Goal: Transaction & Acquisition: Book appointment/travel/reservation

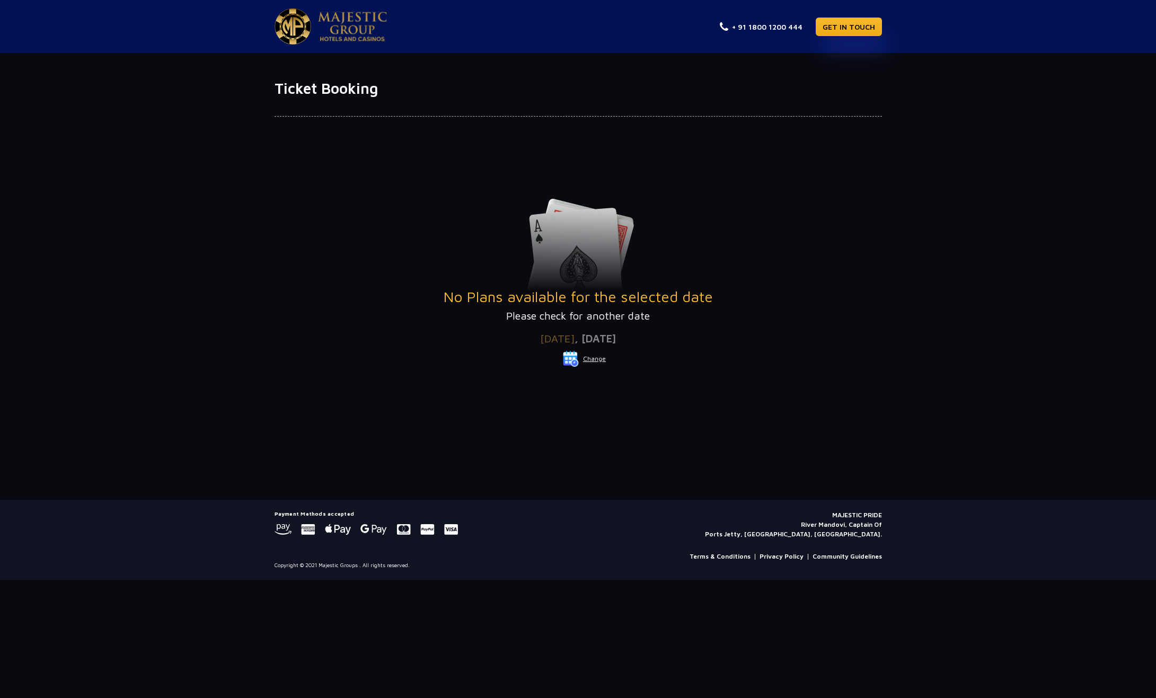
drag, startPoint x: 578, startPoint y: 346, endPoint x: 722, endPoint y: 331, distance: 145.4
click at [722, 332] on div "Date of Visit Wednesday , 01 Oct 2025 Change Your Total ₹ 0" at bounding box center [578, 356] width 607 height 65
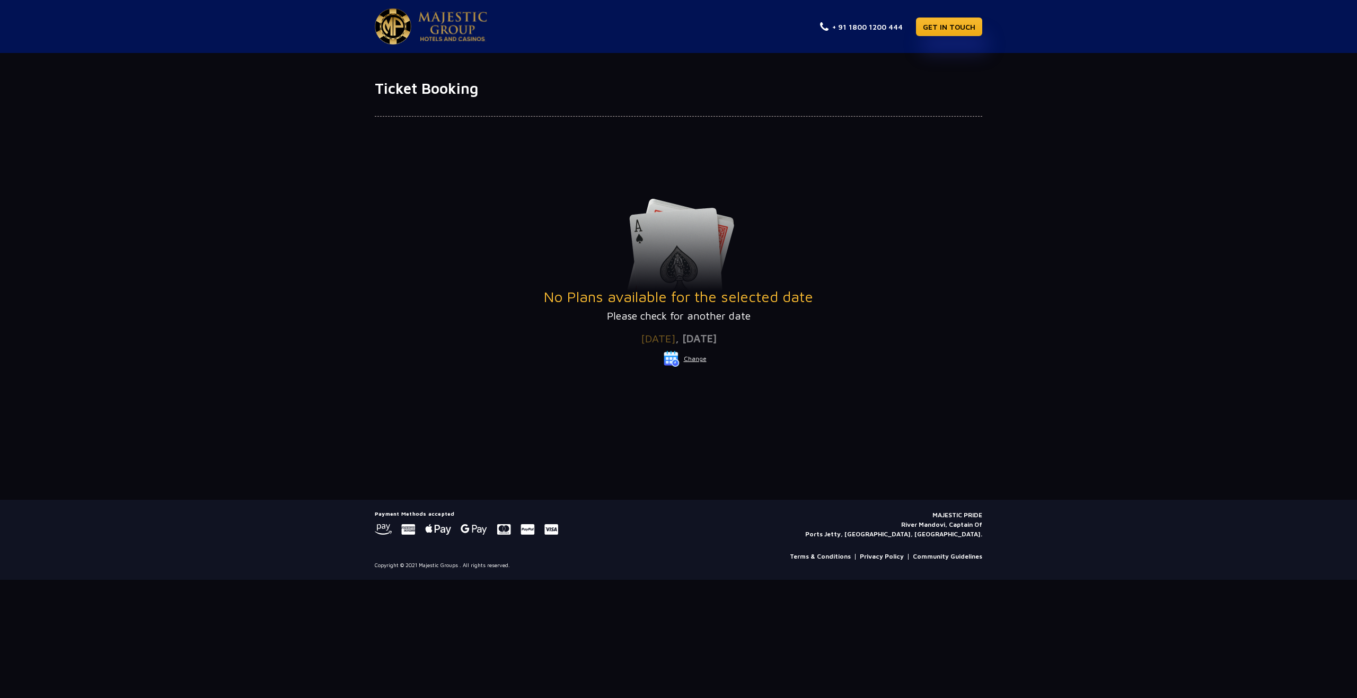
click at [691, 359] on button "Change" at bounding box center [685, 358] width 44 height 17
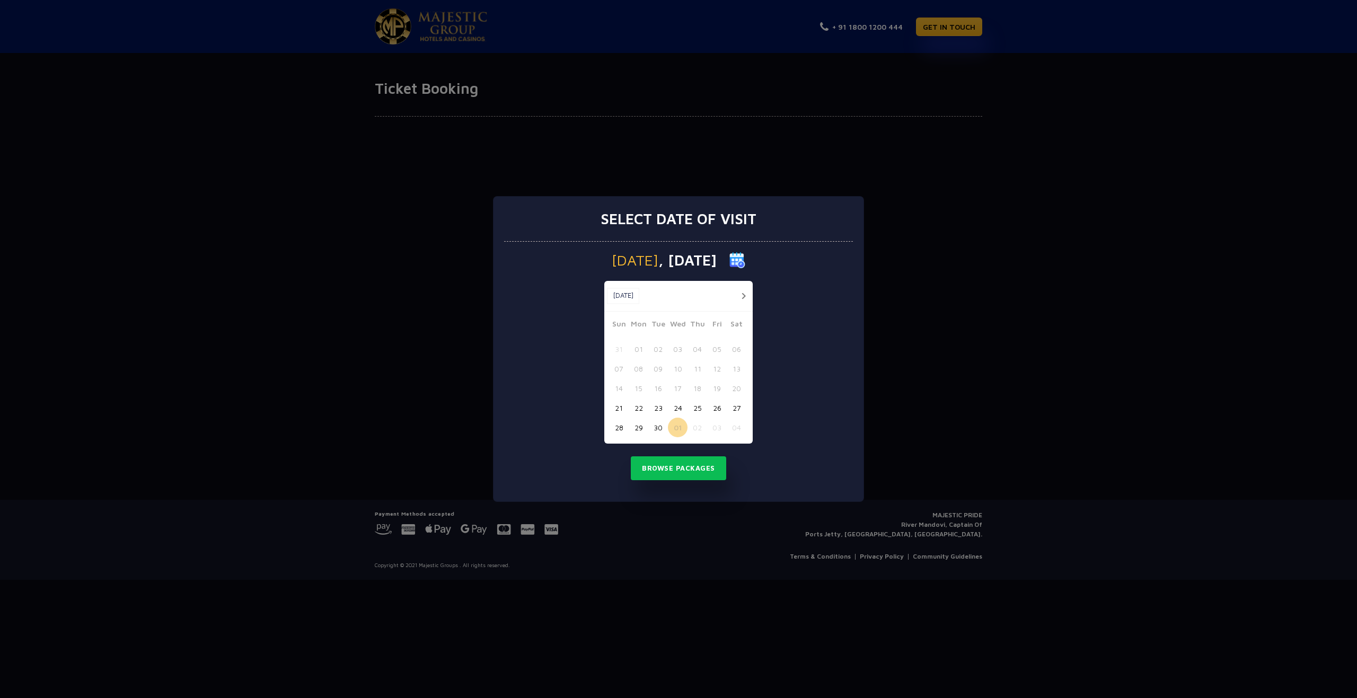
click at [678, 425] on button "01" at bounding box center [678, 428] width 20 height 20
click at [743, 296] on button "button" at bounding box center [743, 295] width 13 height 13
click at [680, 349] on button "01" at bounding box center [678, 349] width 20 height 20
click at [677, 464] on button "Browse Packages" at bounding box center [678, 468] width 95 height 24
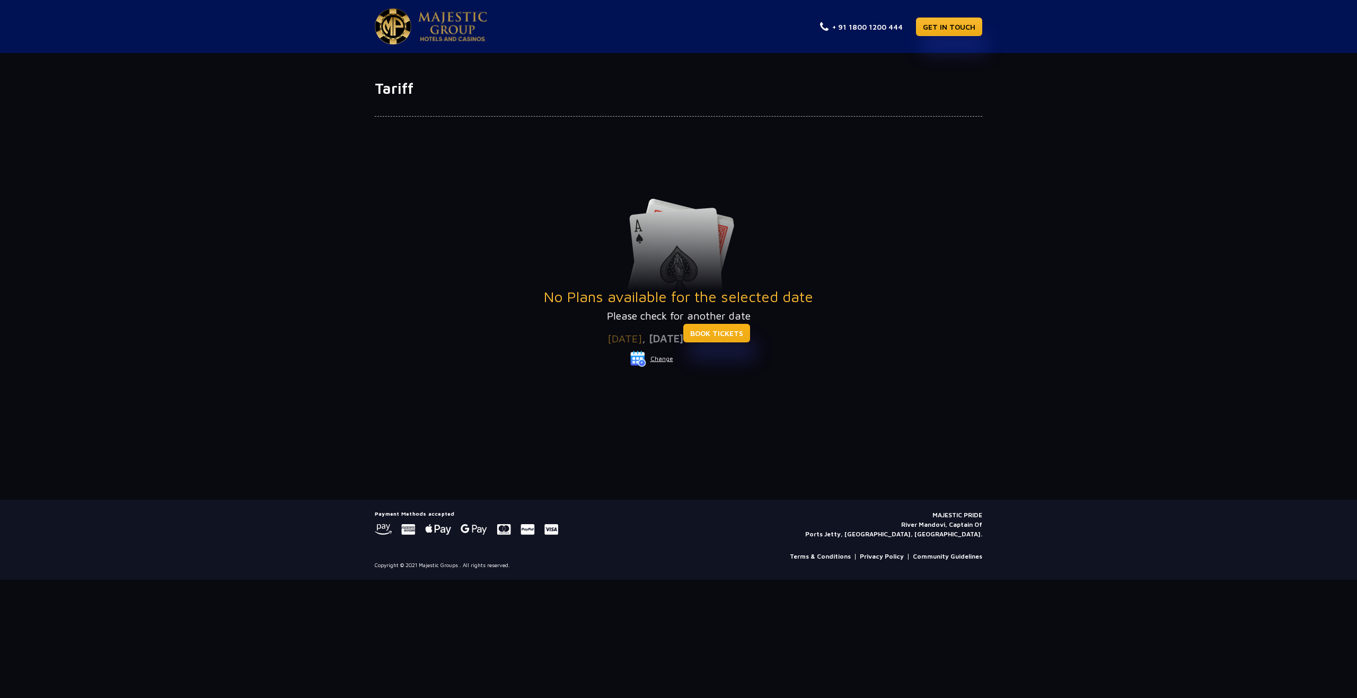
click at [750, 326] on link "BOOK TICKETS" at bounding box center [716, 333] width 67 height 19
click at [653, 357] on button "Change" at bounding box center [652, 358] width 44 height 17
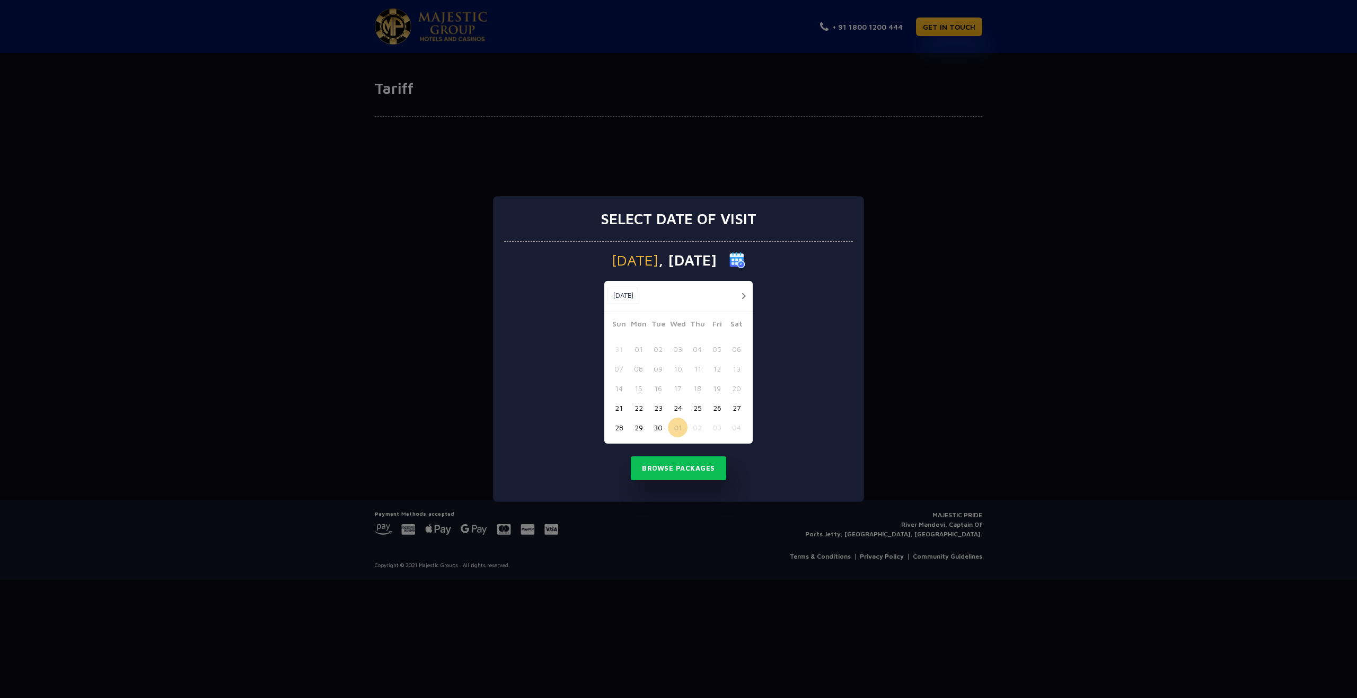
click at [634, 406] on button "22" at bounding box center [639, 408] width 20 height 20
click at [675, 407] on button "24" at bounding box center [678, 408] width 20 height 20
click at [676, 463] on button "Browse Packages" at bounding box center [678, 468] width 95 height 24
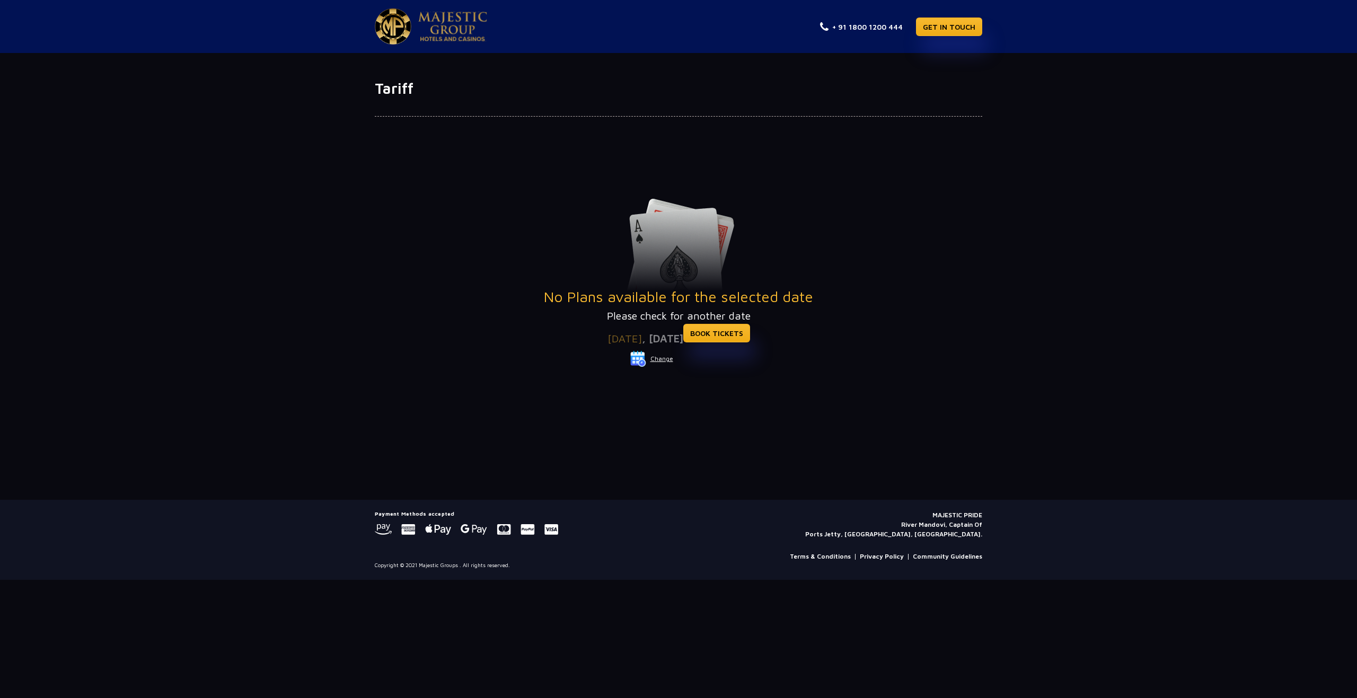
click at [743, 321] on p "Please check for another date" at bounding box center [678, 316] width 607 height 16
click at [659, 363] on button "Change" at bounding box center [652, 358] width 44 height 17
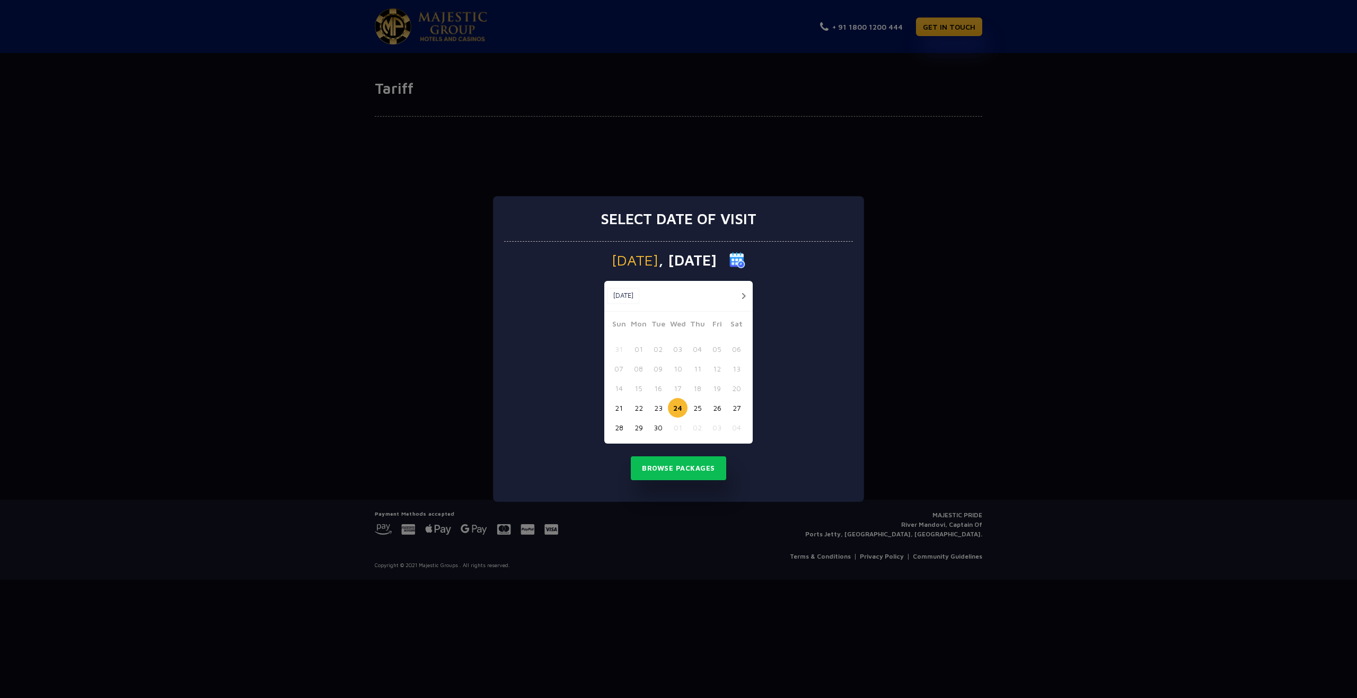
click at [743, 301] on button "button" at bounding box center [743, 295] width 13 height 13
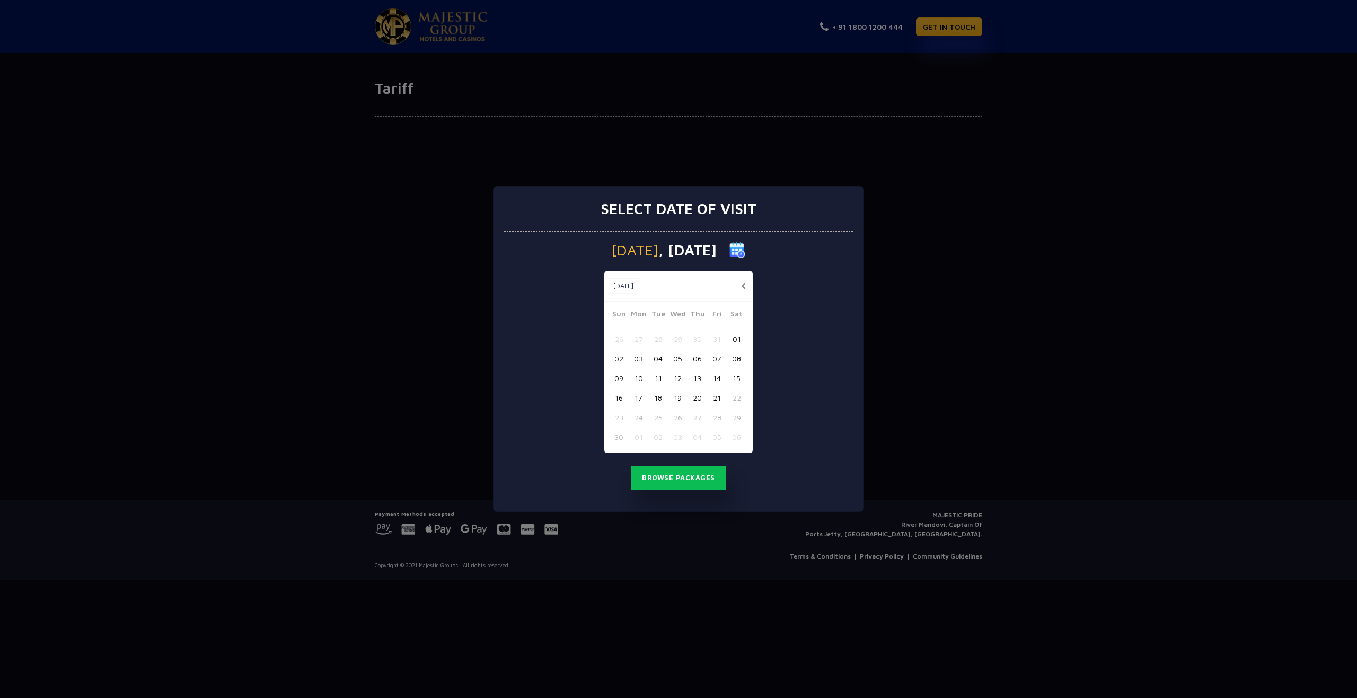
click at [662, 399] on button "18" at bounding box center [658, 398] width 20 height 20
drag, startPoint x: 693, startPoint y: 475, endPoint x: 403, endPoint y: 466, distance: 290.1
click at [687, 478] on button "Browse Packages" at bounding box center [678, 478] width 95 height 24
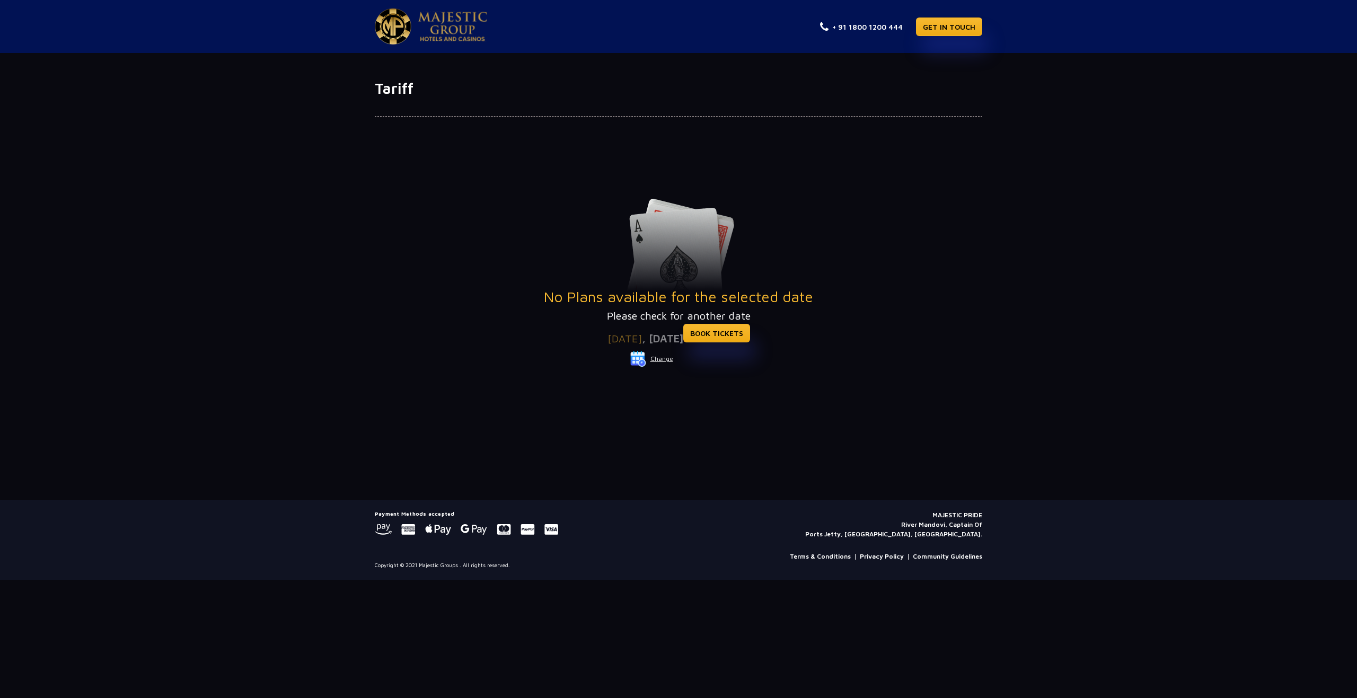
click at [666, 361] on button "Change" at bounding box center [652, 358] width 44 height 17
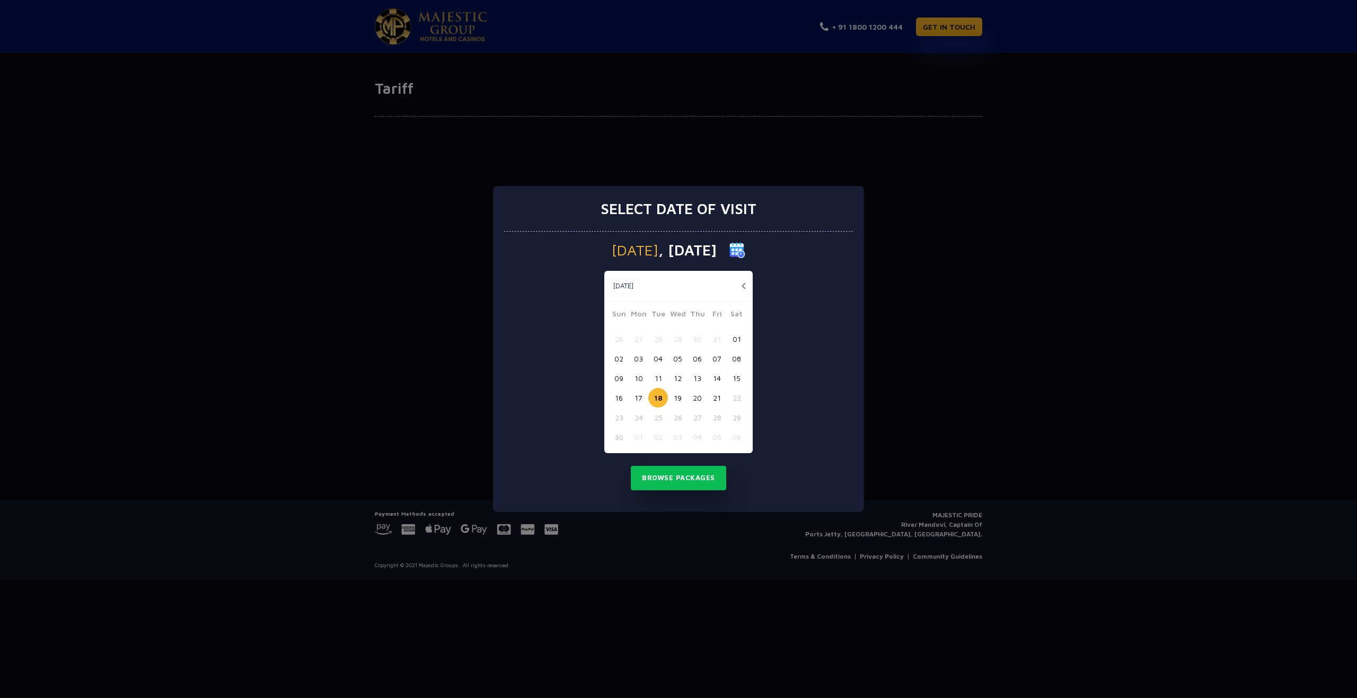
click at [349, 233] on div "Select date of visit [DATE] [DATE] [DATE] Sun Mon Tue Wed Thu Fri Sat 26 27 28 …" at bounding box center [678, 349] width 1357 height 698
